Goal: Task Accomplishment & Management: Manage account settings

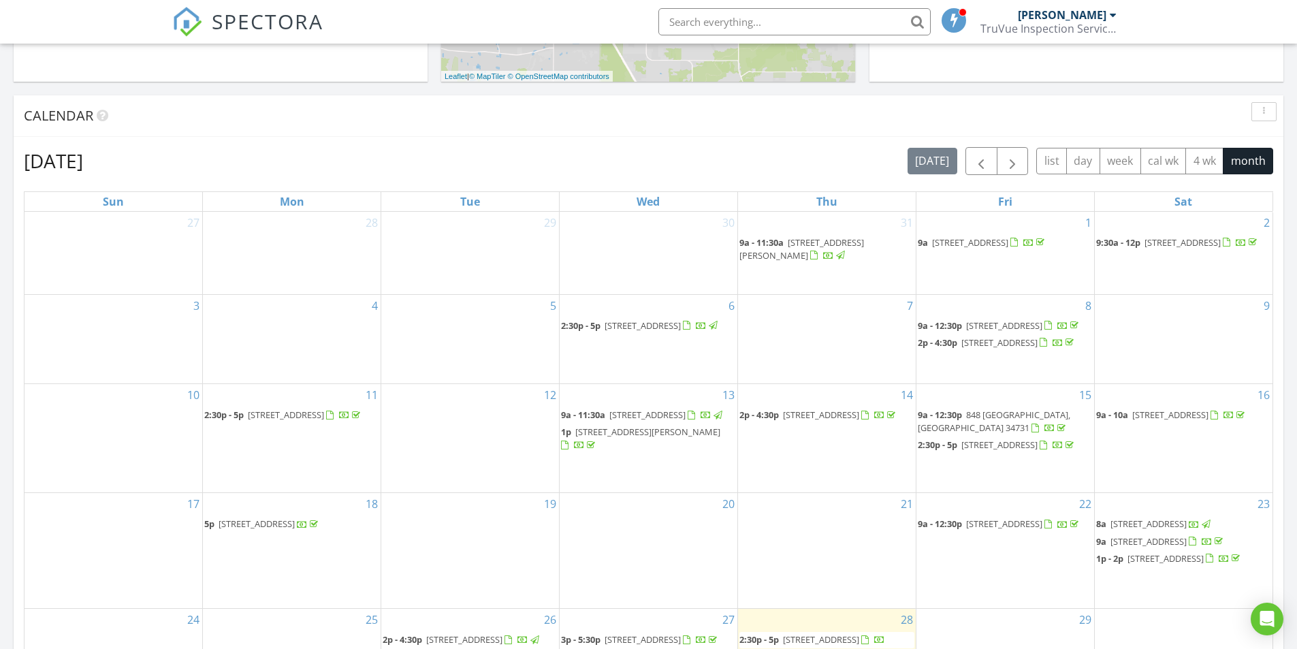
scroll to position [567, 0]
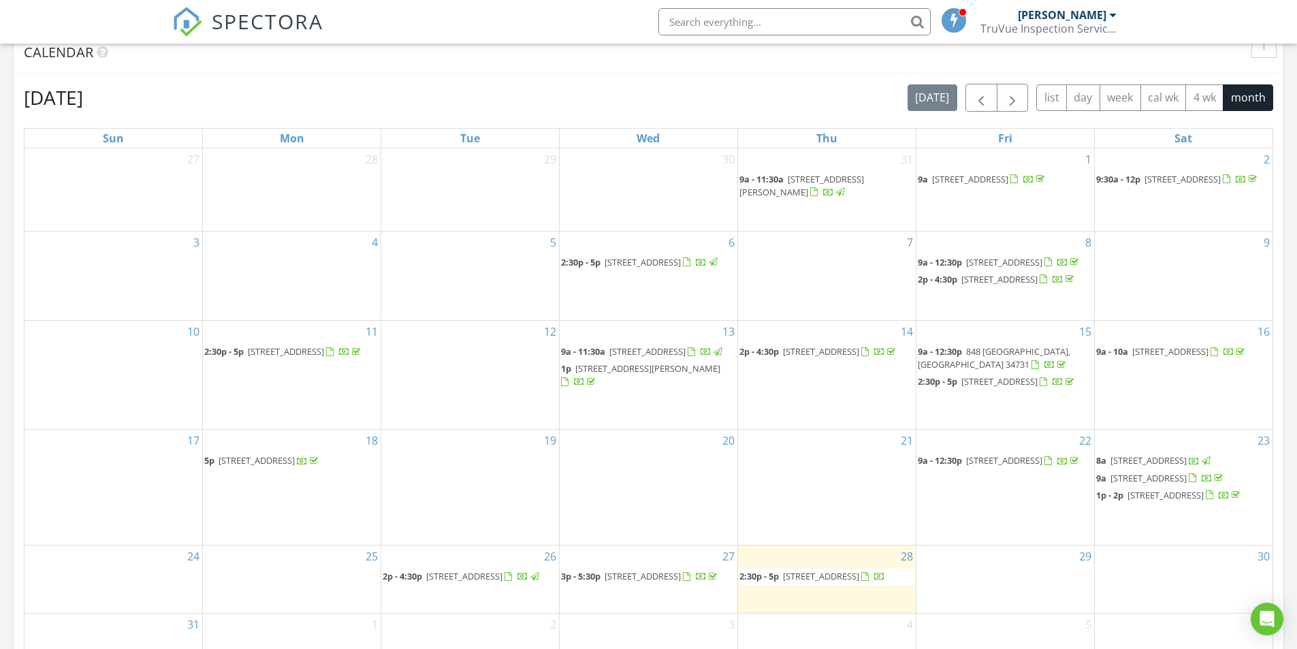
drag, startPoint x: 447, startPoint y: 601, endPoint x: 452, endPoint y: 588, distance: 13.4
click at [452, 582] on span "1058 SW 157th St, Ocala 34473" at bounding box center [464, 576] width 76 height 12
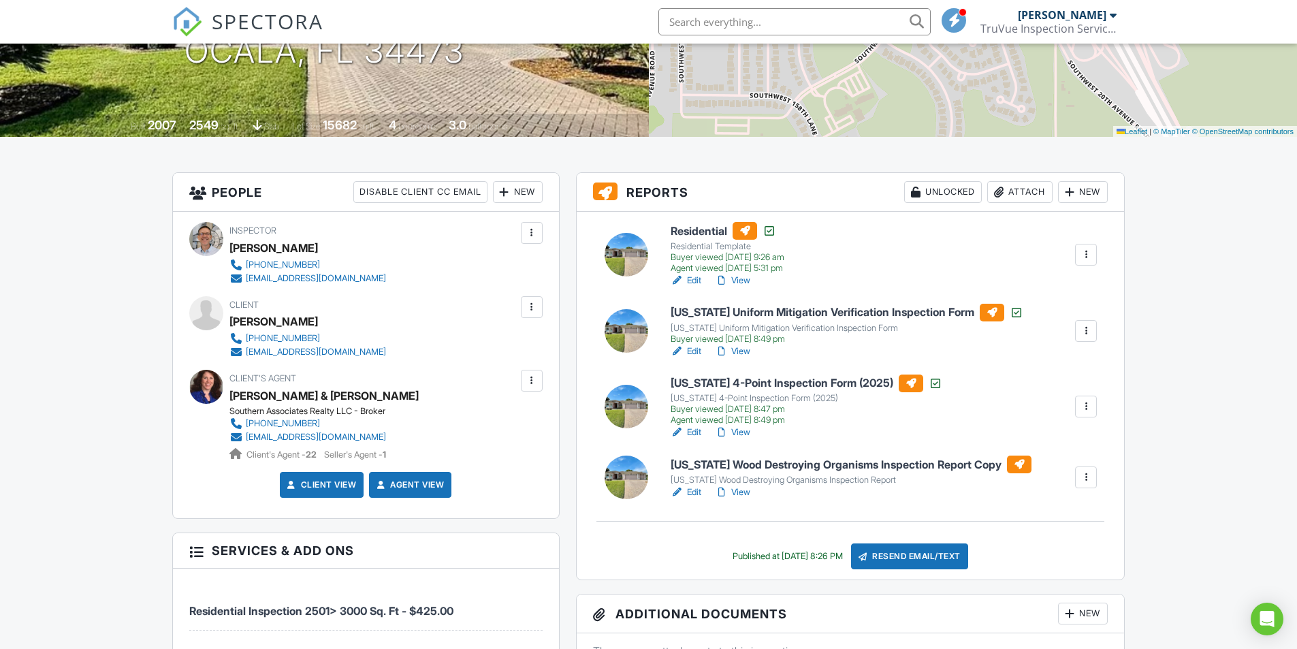
click at [1080, 479] on div at bounding box center [1086, 477] width 14 height 14
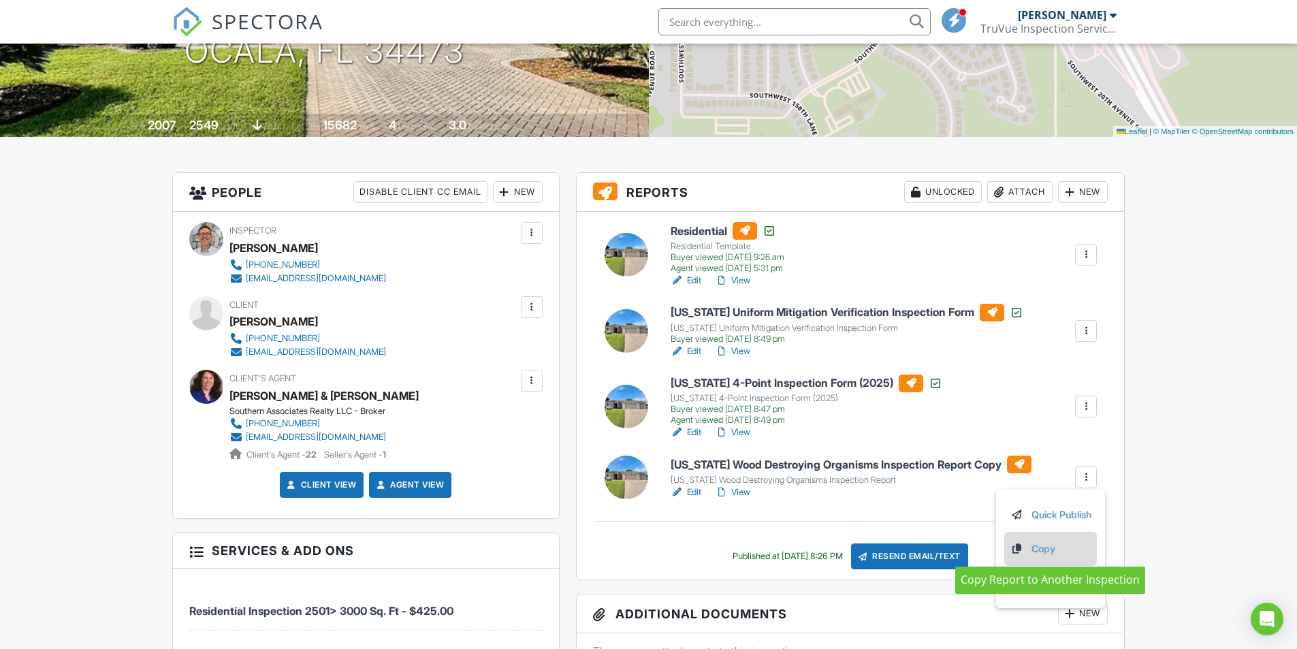
click at [1047, 547] on link "Copy" at bounding box center [1051, 548] width 82 height 15
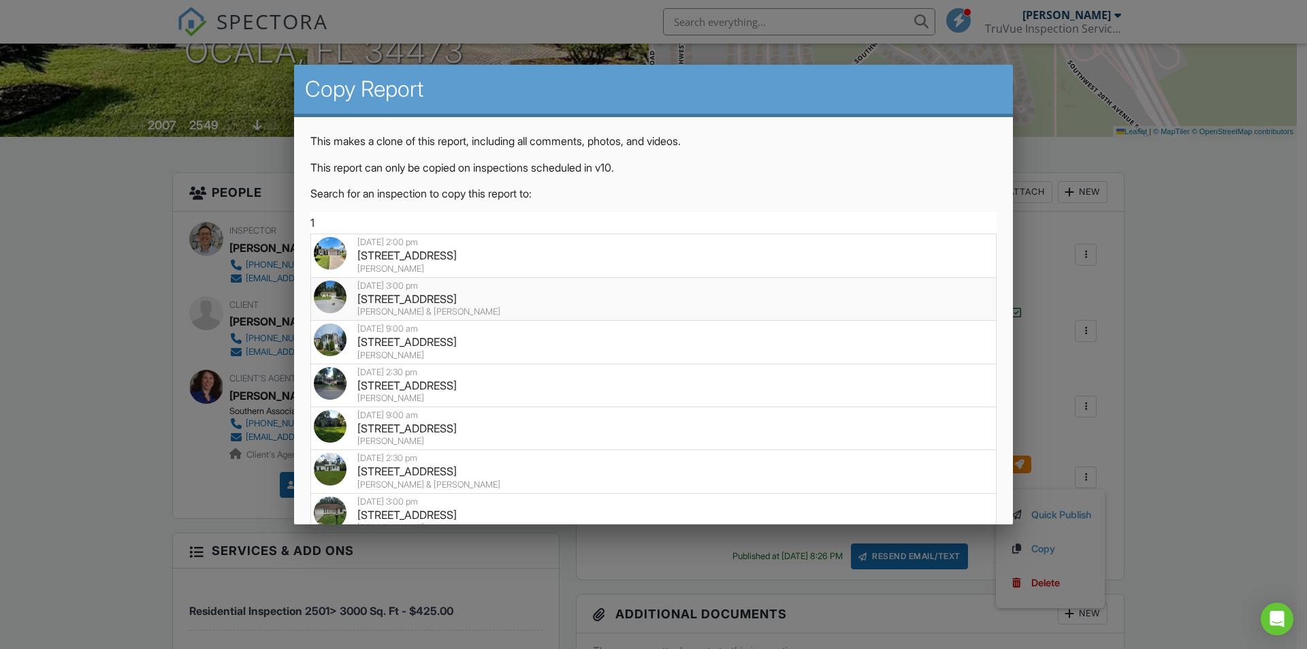
click at [424, 303] on div "11 Cedar Trace Course, Ocala, FL 34472" at bounding box center [654, 298] width 680 height 15
type input "11 Cedar Trace Course, Ocala, FL 34472"
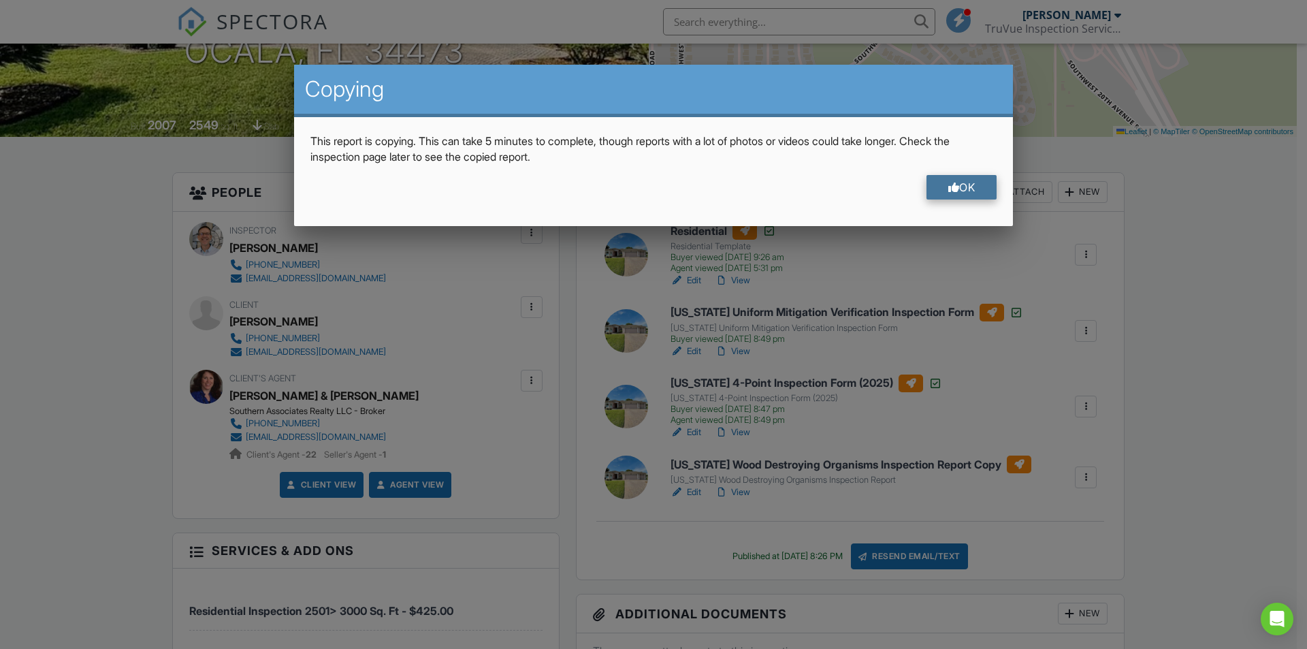
click at [958, 189] on div "OK" at bounding box center [962, 187] width 71 height 25
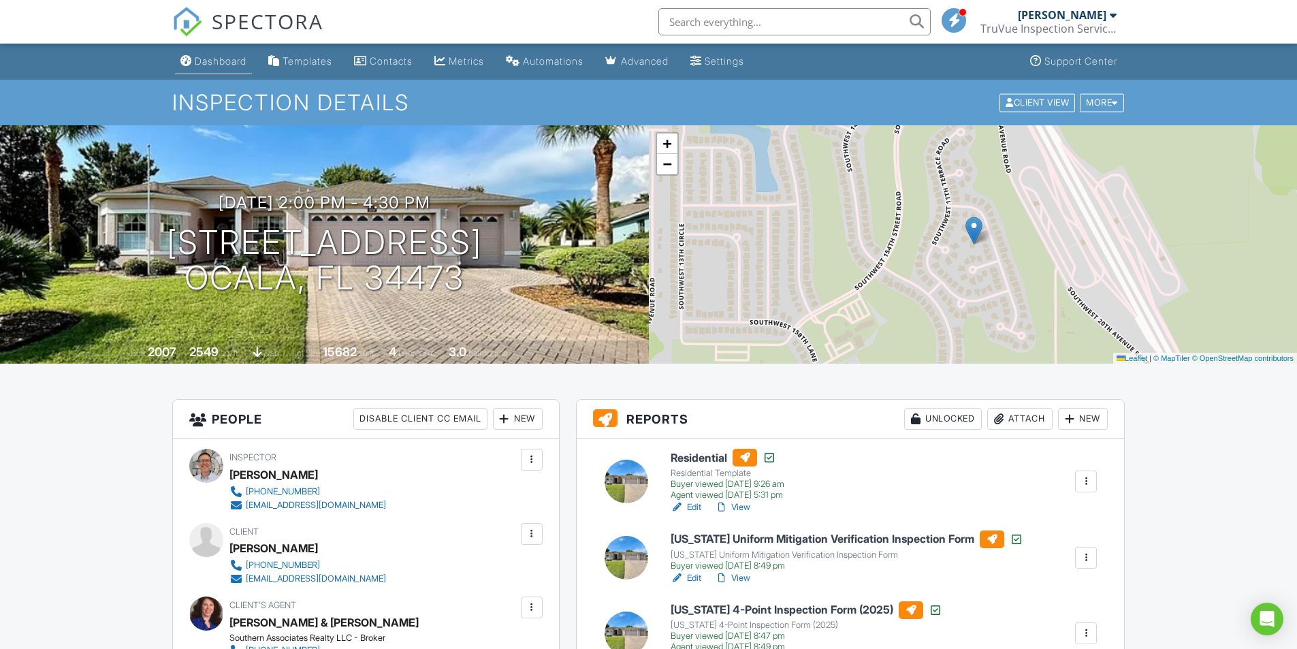
click at [212, 59] on div "Dashboard" at bounding box center [221, 61] width 52 height 12
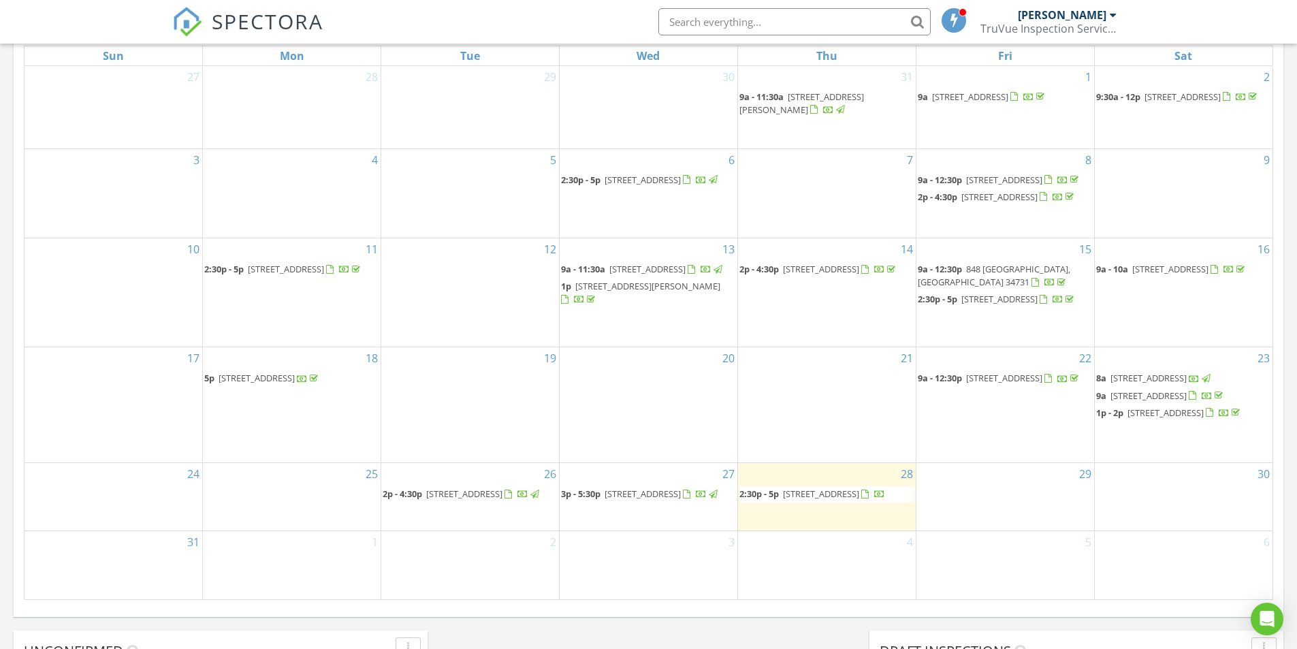
scroll to position [681, 0]
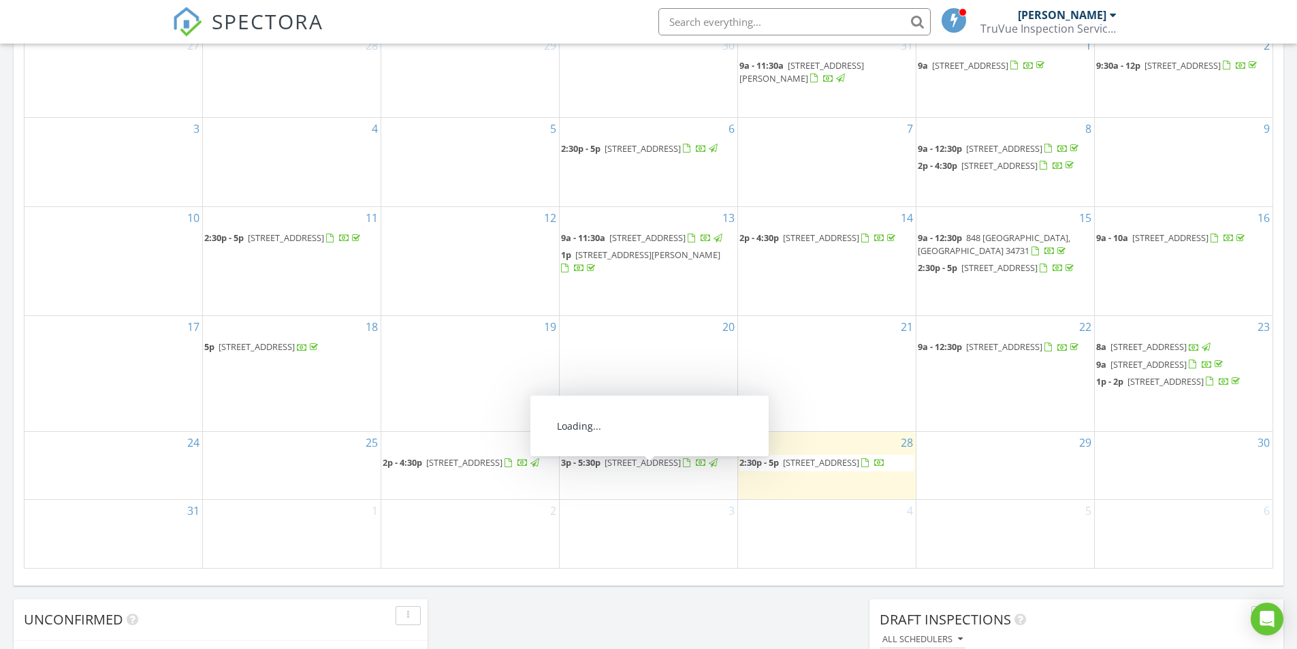
click at [658, 470] on span "3p - 5:30p 11 Cedar Trace Course, Ocala 34472" at bounding box center [640, 463] width 159 height 14
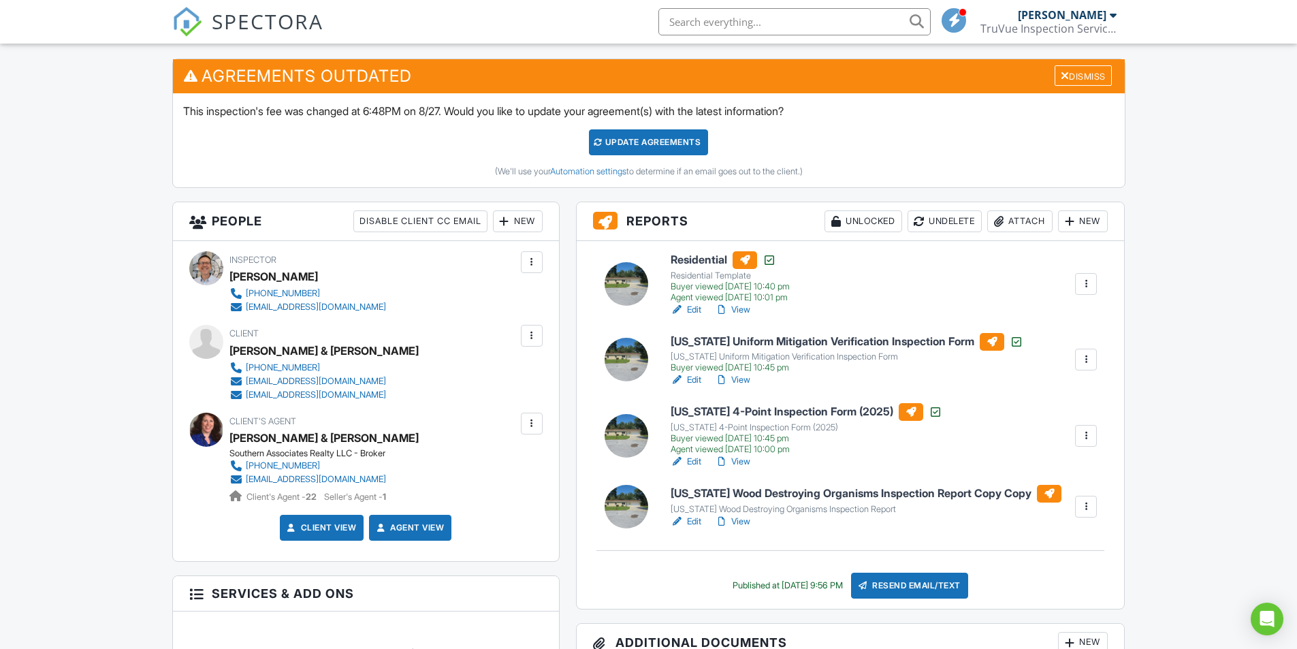
click at [736, 517] on link "View" at bounding box center [732, 522] width 35 height 14
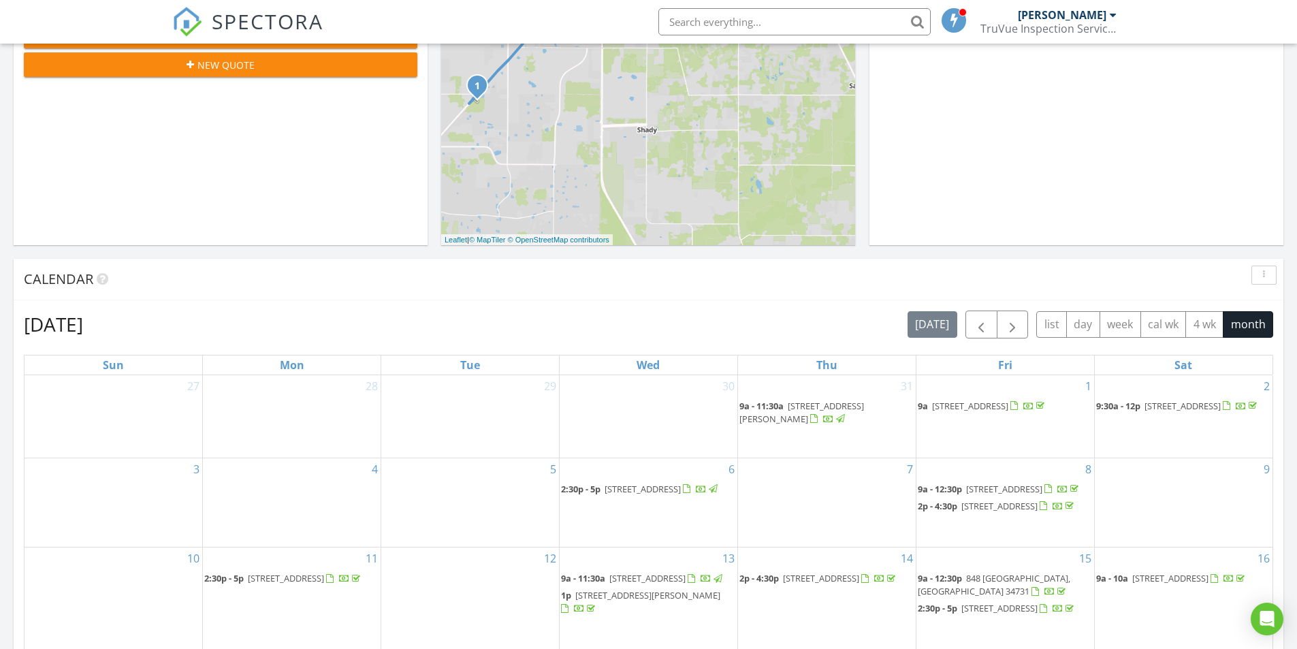
scroll to position [681, 0]
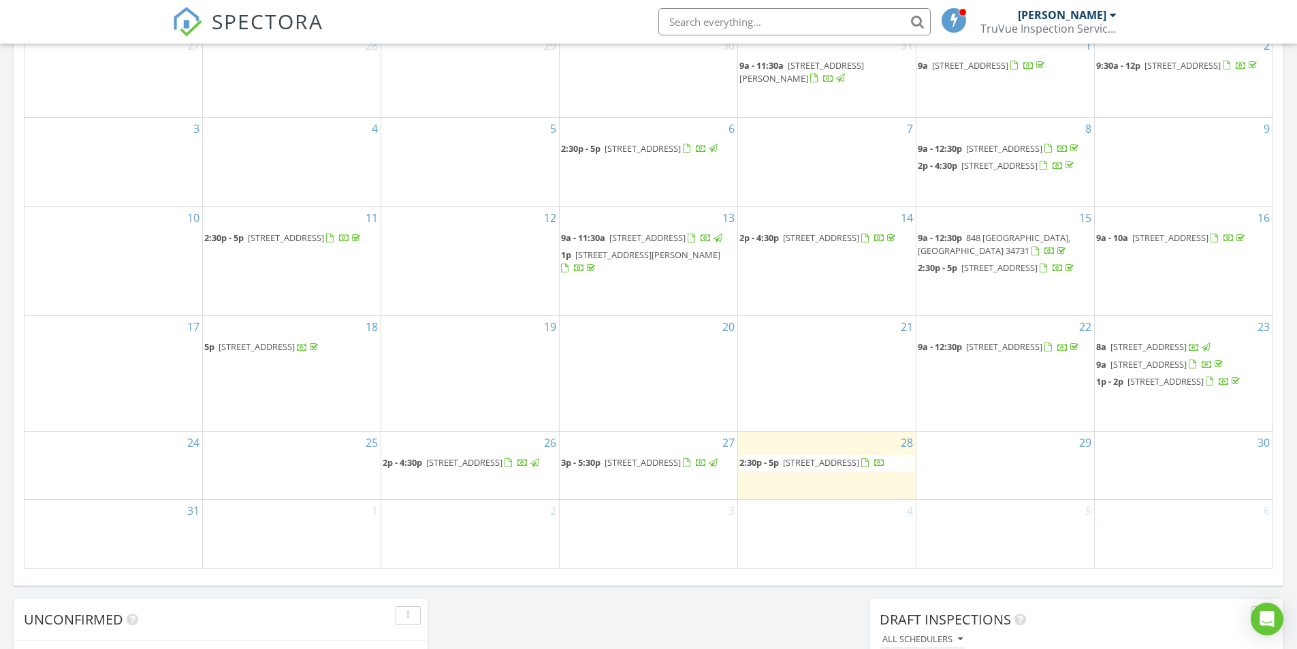
click at [632, 468] on span "[STREET_ADDRESS]" at bounding box center [643, 462] width 76 height 12
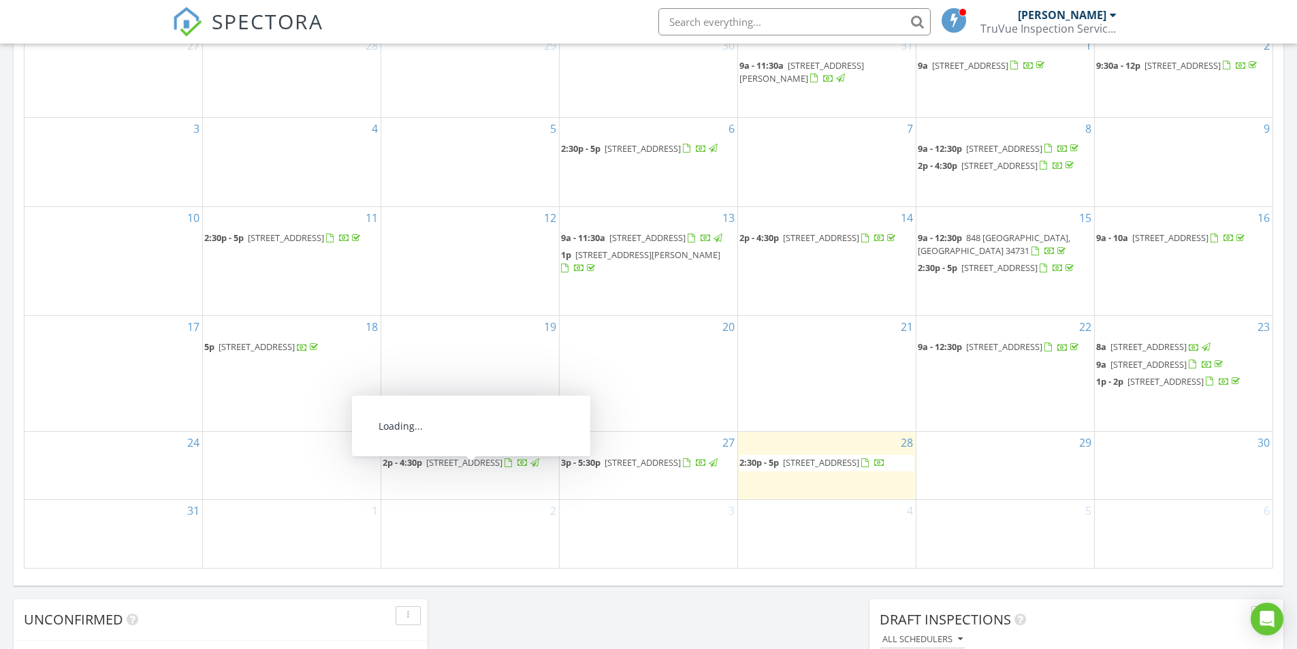
click at [482, 468] on span "1058 SW 157th St, Ocala 34473" at bounding box center [464, 462] width 76 height 12
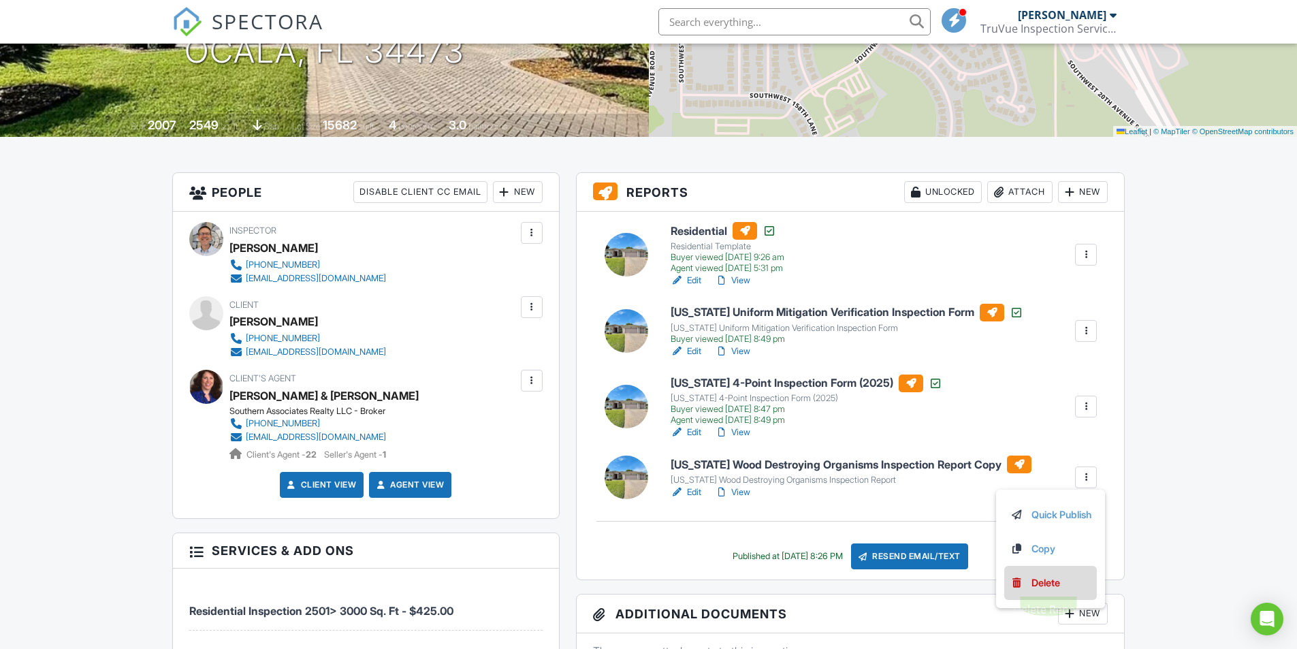
click at [1036, 581] on div "Delete" at bounding box center [1046, 582] width 29 height 15
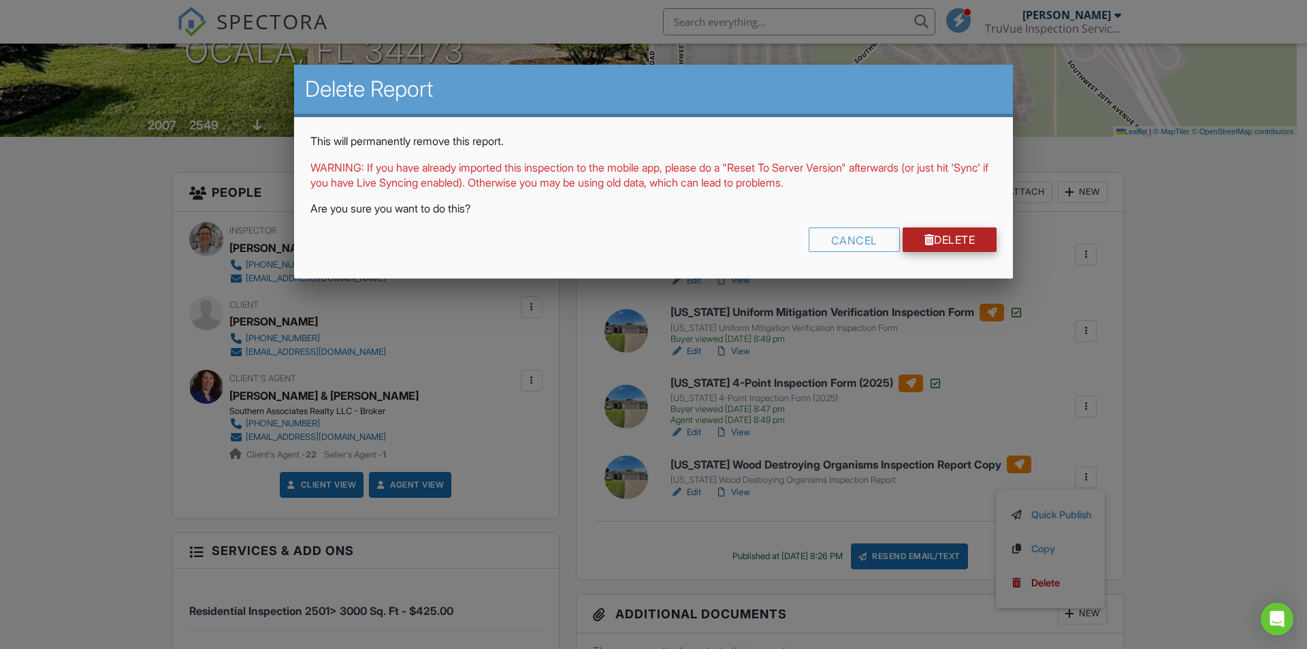
click at [955, 244] on link "Delete" at bounding box center [950, 239] width 95 height 25
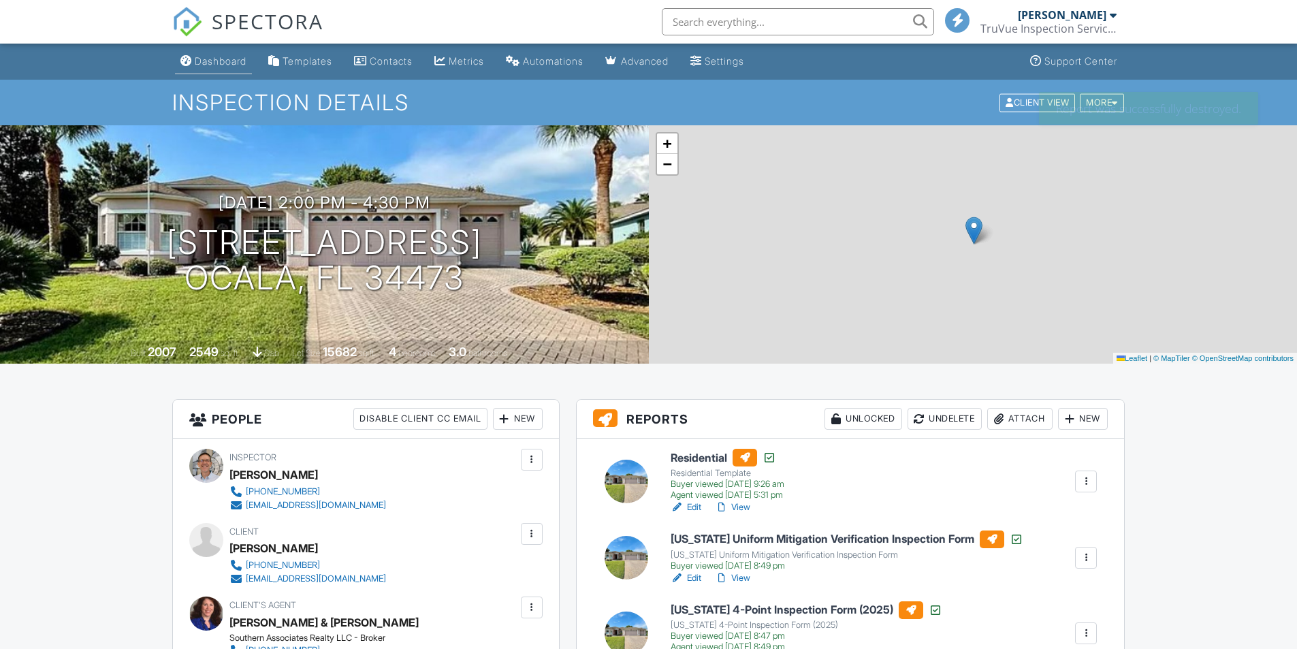
click at [223, 64] on div "Dashboard" at bounding box center [221, 61] width 52 height 12
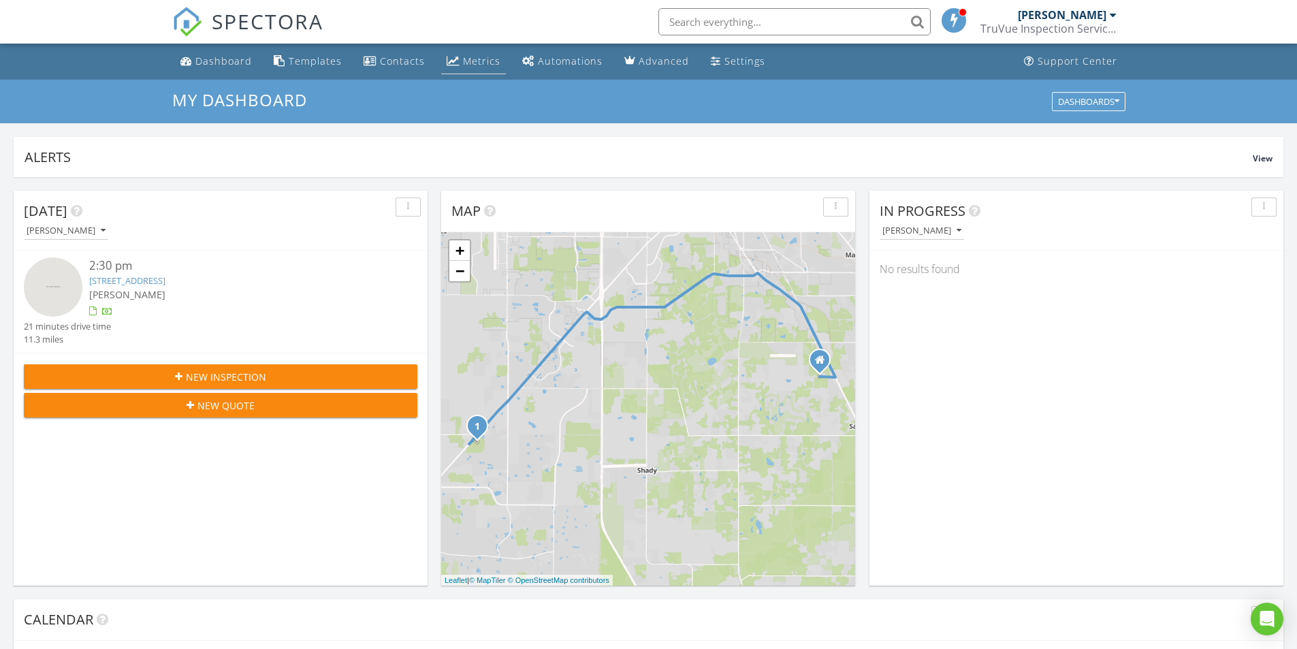
click at [447, 64] on div "Metrics" at bounding box center [453, 60] width 13 height 11
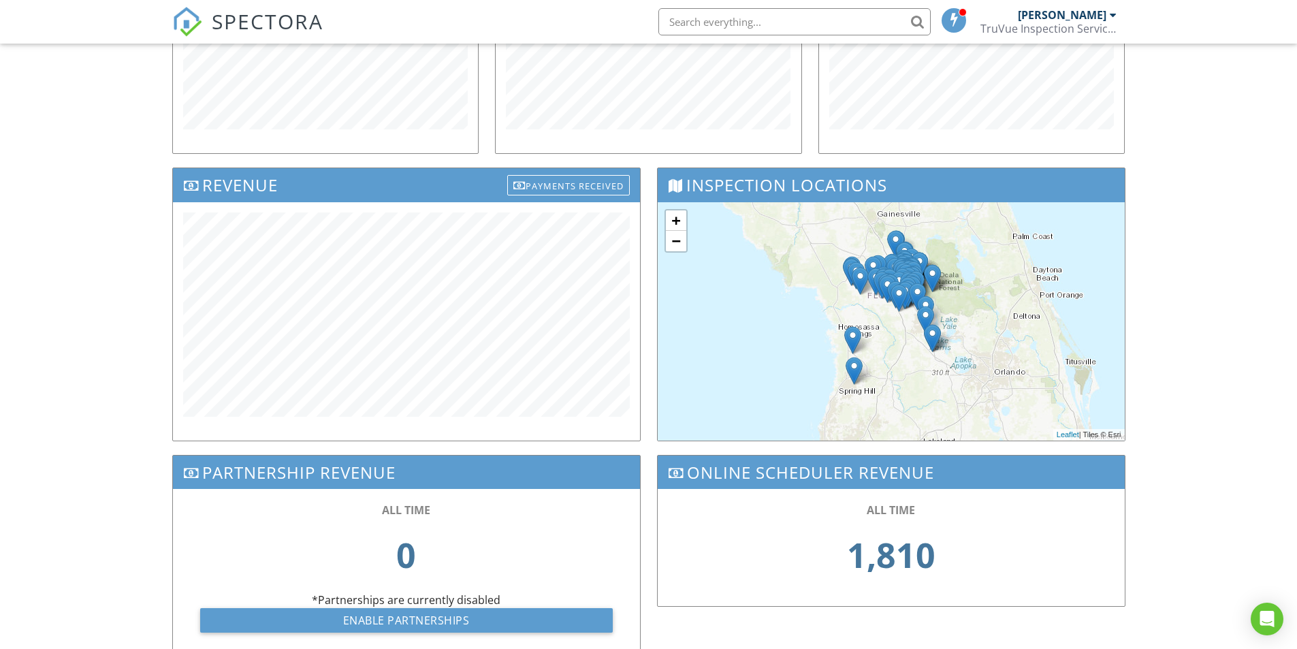
scroll to position [398, 0]
